Goal: Transaction & Acquisition: Purchase product/service

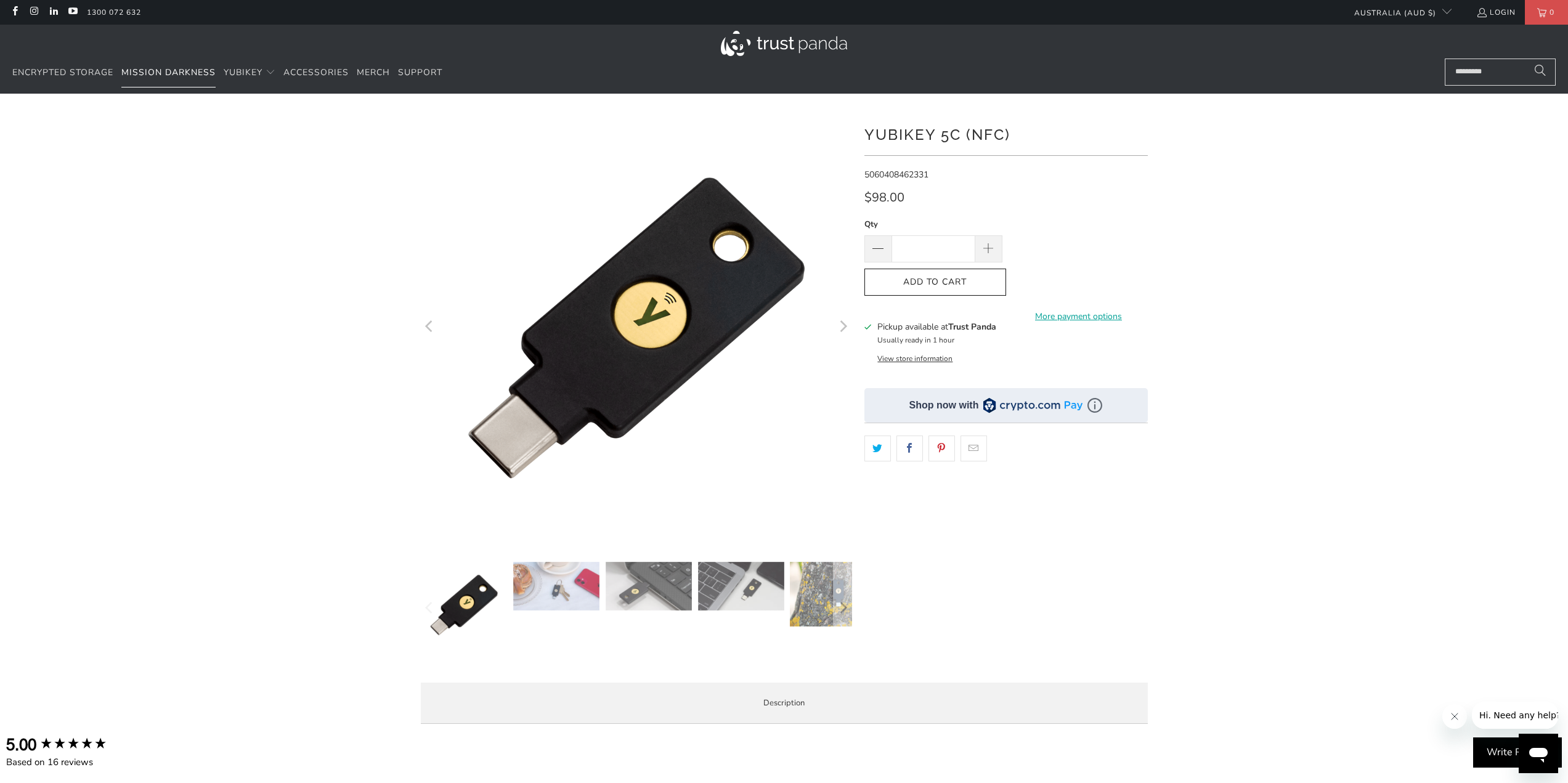
click at [188, 81] on link "Mission Darkness" at bounding box center [168, 73] width 94 height 29
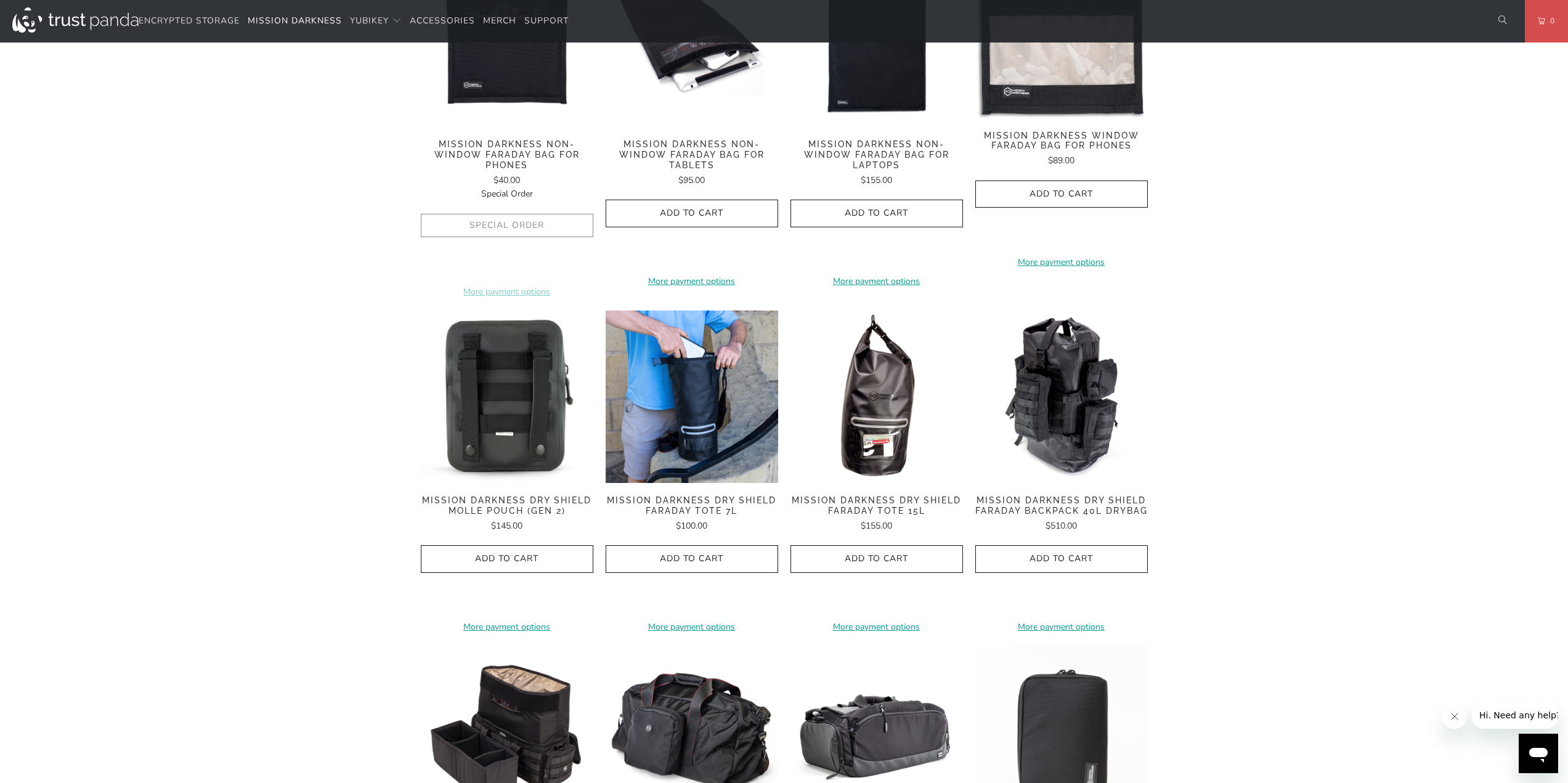
scroll to position [1047, 0]
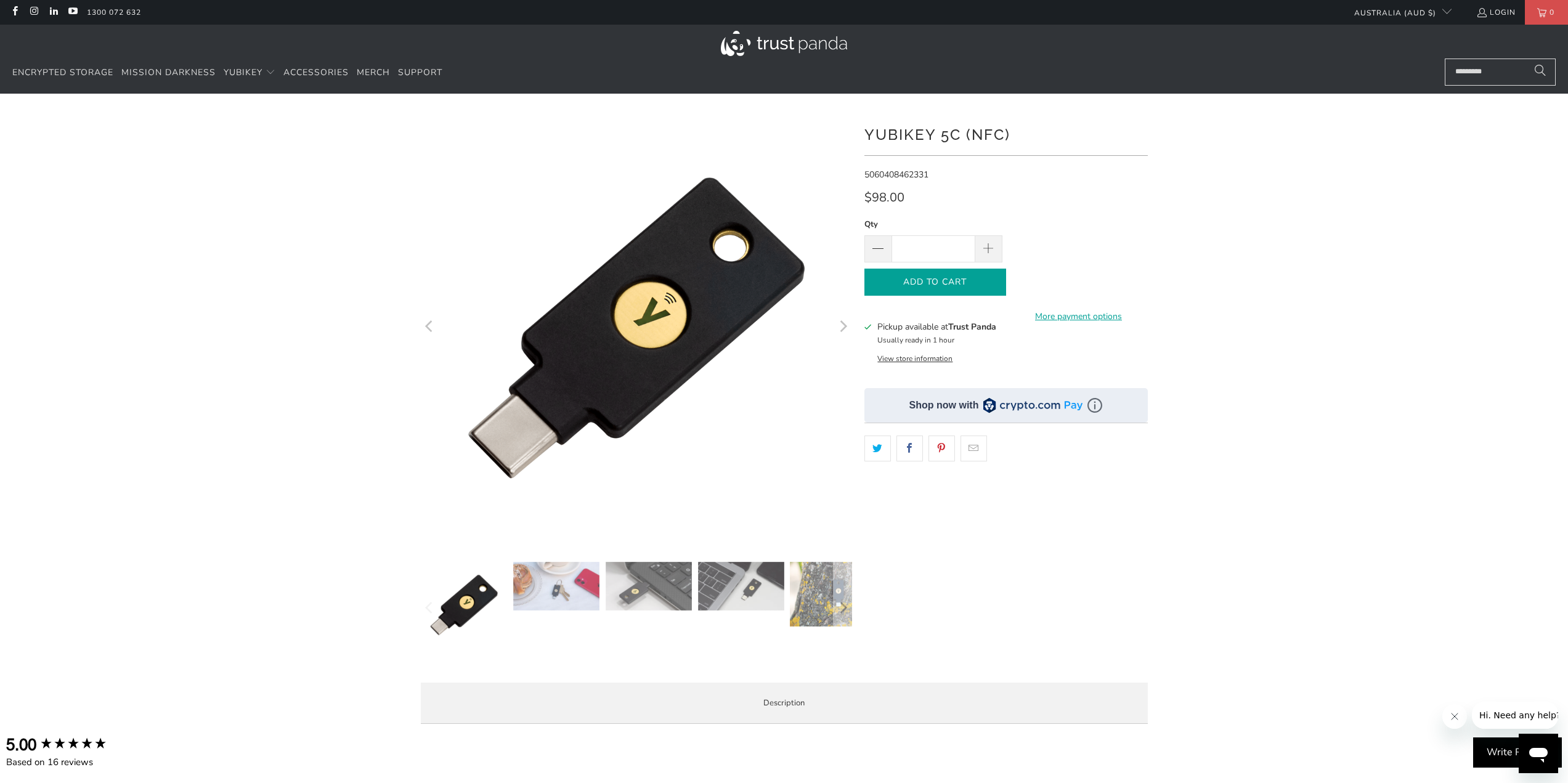
click at [950, 277] on span "Add to Cart" at bounding box center [935, 283] width 116 height 11
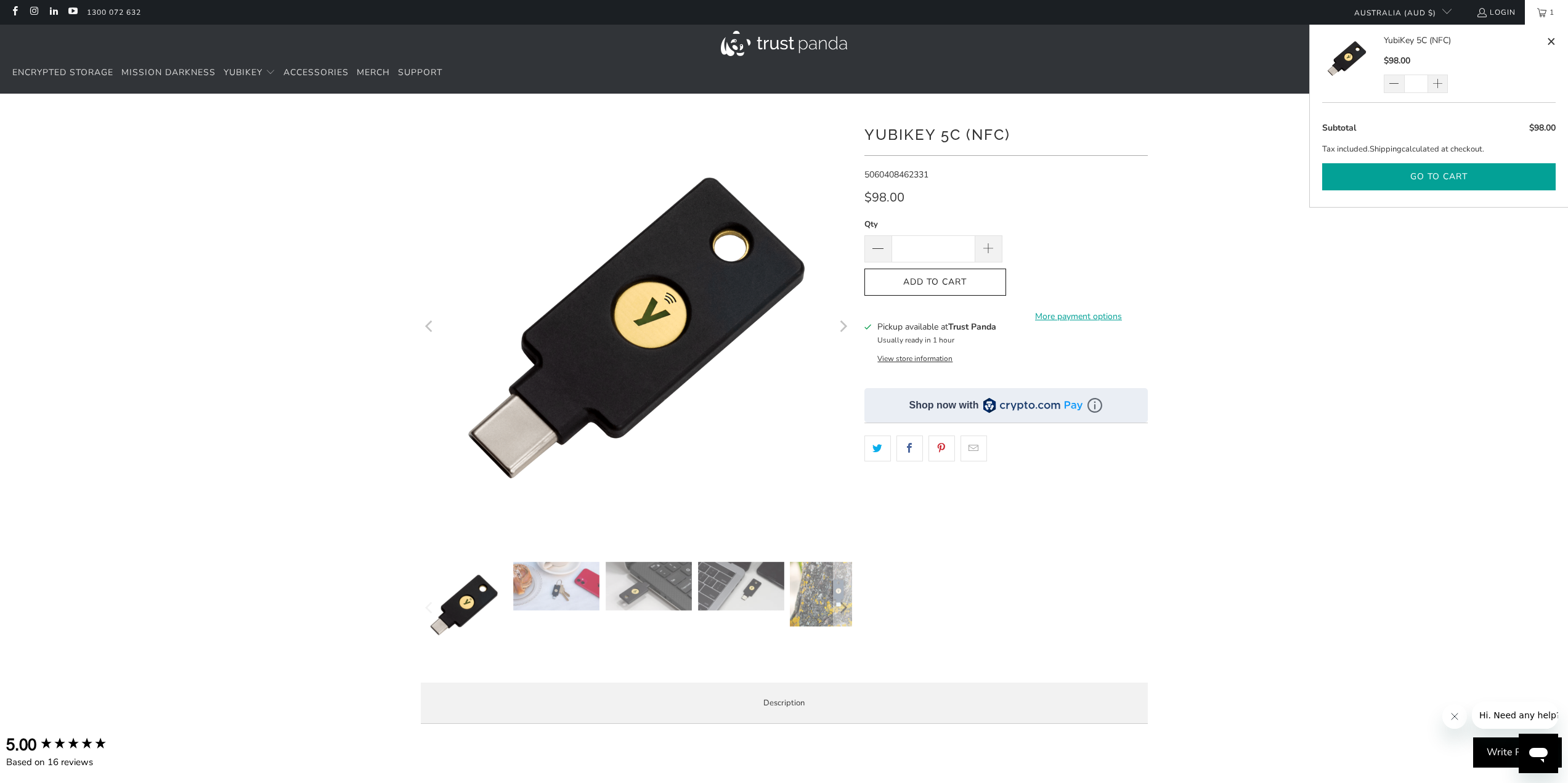
click at [1402, 177] on button "Go to cart" at bounding box center [1439, 177] width 234 height 28
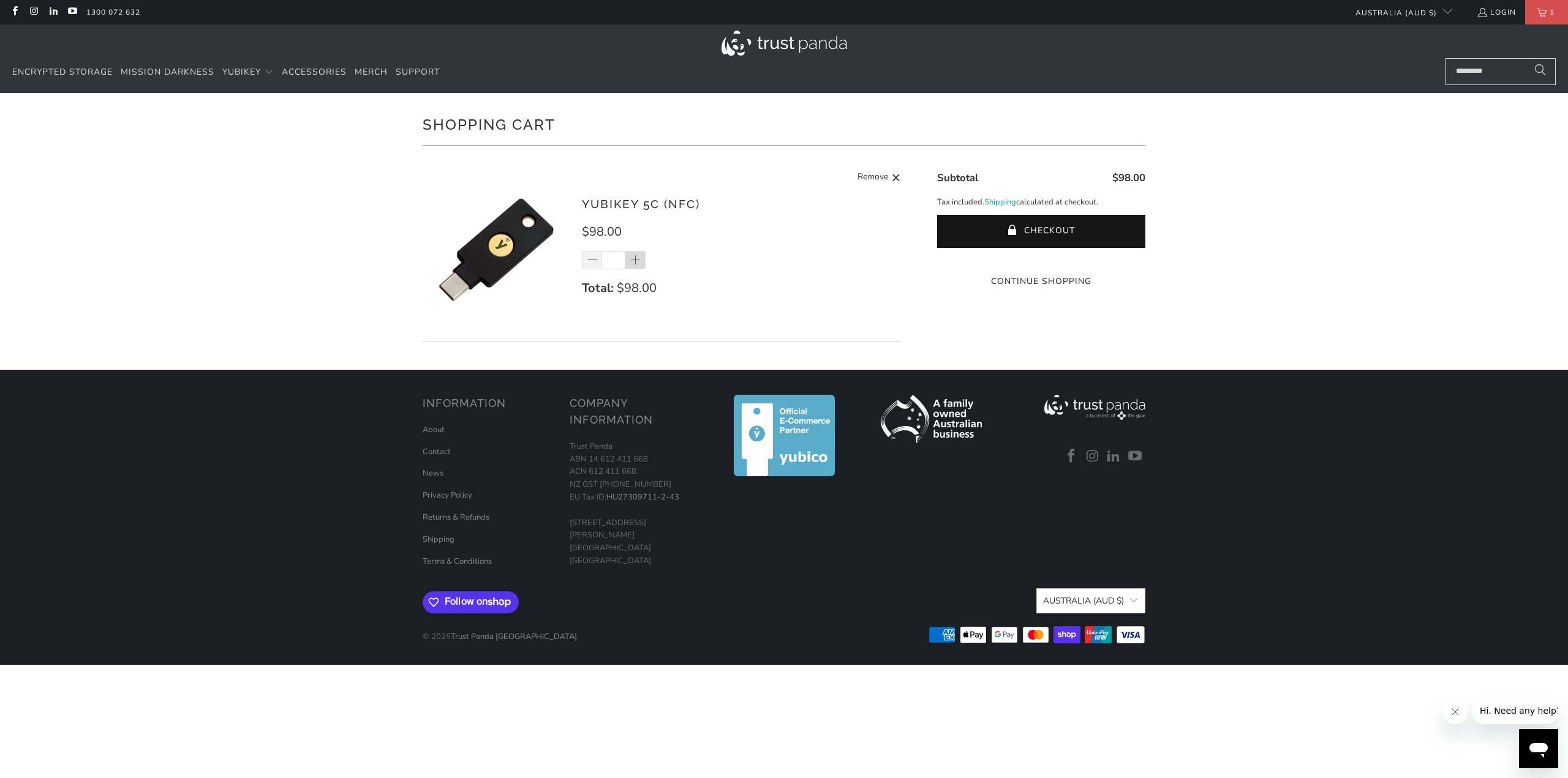
click at [637, 266] on span at bounding box center [635, 260] width 12 height 12
type input "*"
